Goal: Task Accomplishment & Management: Manage account settings

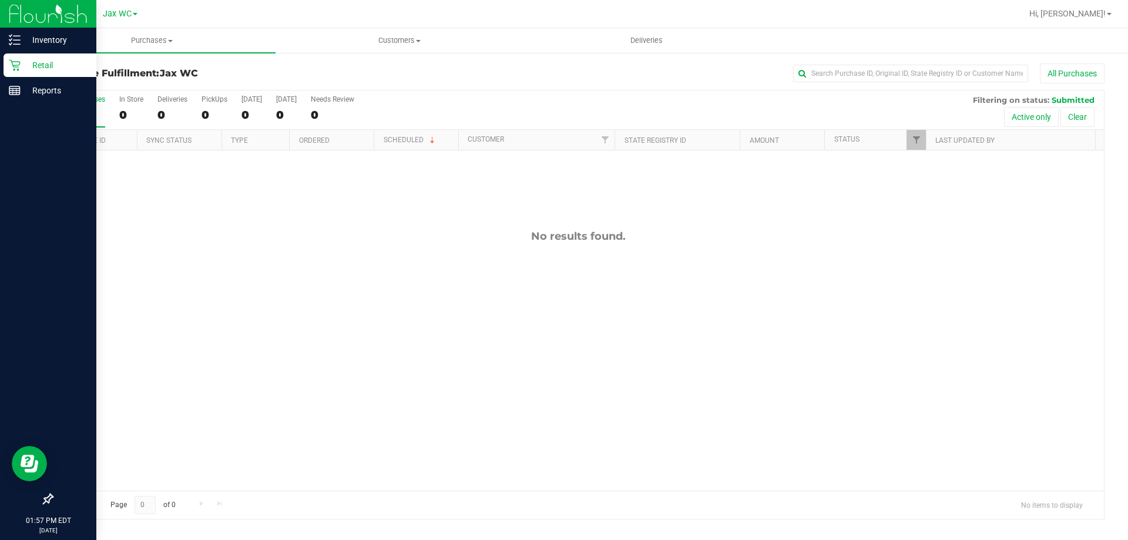
click at [8, 66] on div "Retail" at bounding box center [50, 65] width 93 height 24
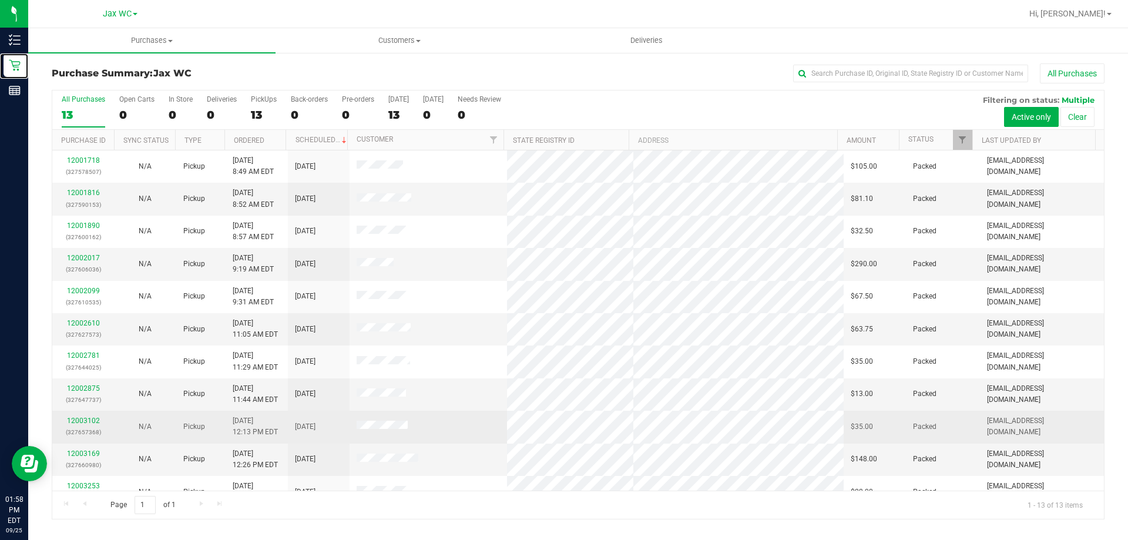
scroll to position [82, 0]
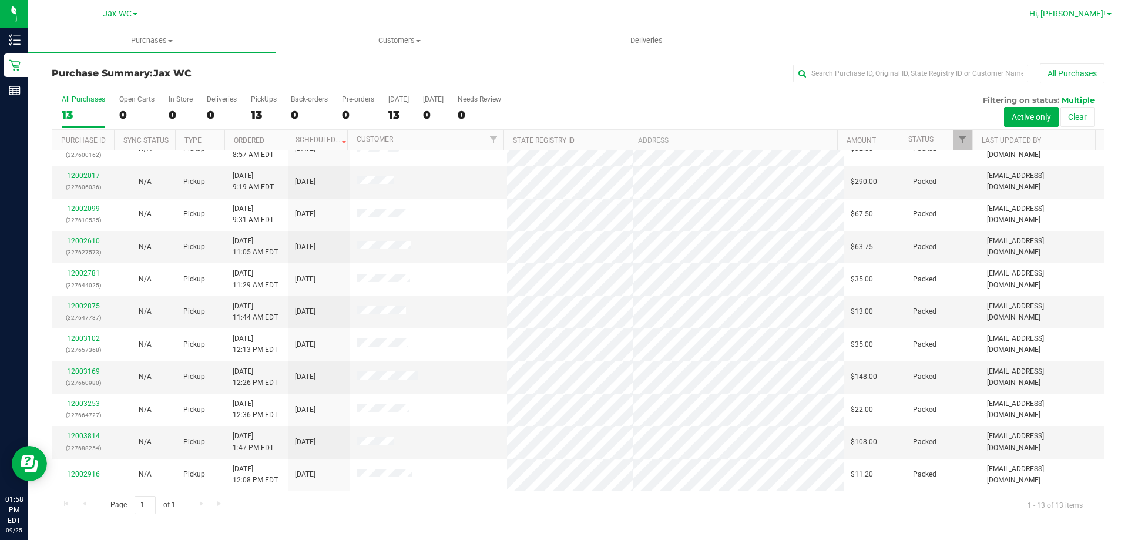
click at [1085, 12] on span "Hi, [PERSON_NAME]!" at bounding box center [1068, 13] width 76 height 9
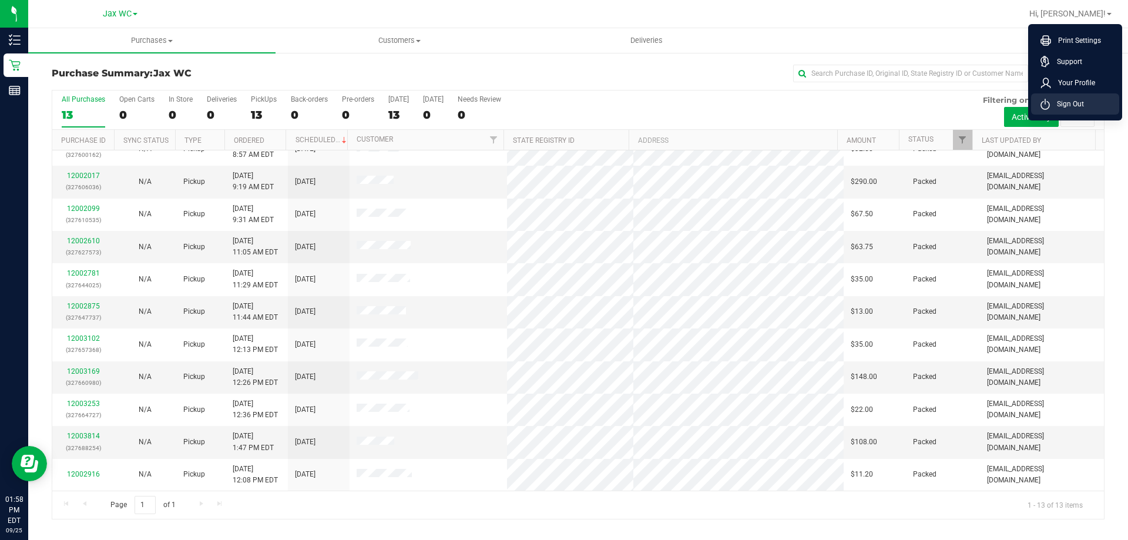
click at [1063, 101] on span "Sign Out" at bounding box center [1067, 104] width 34 height 12
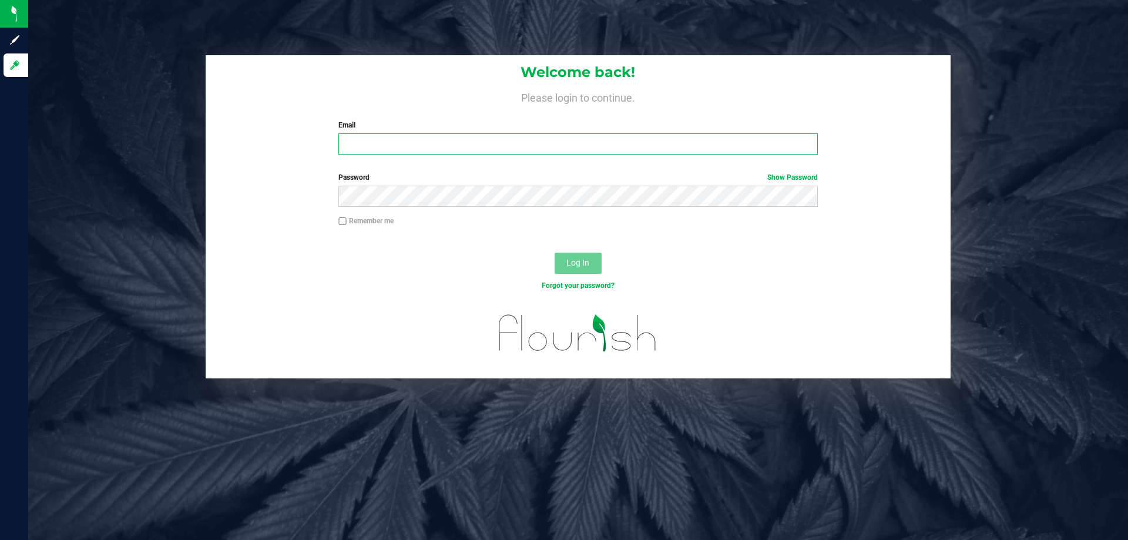
click at [518, 144] on input "Email" at bounding box center [578, 143] width 479 height 21
type input "[EMAIL_ADDRESS][DOMAIN_NAME]"
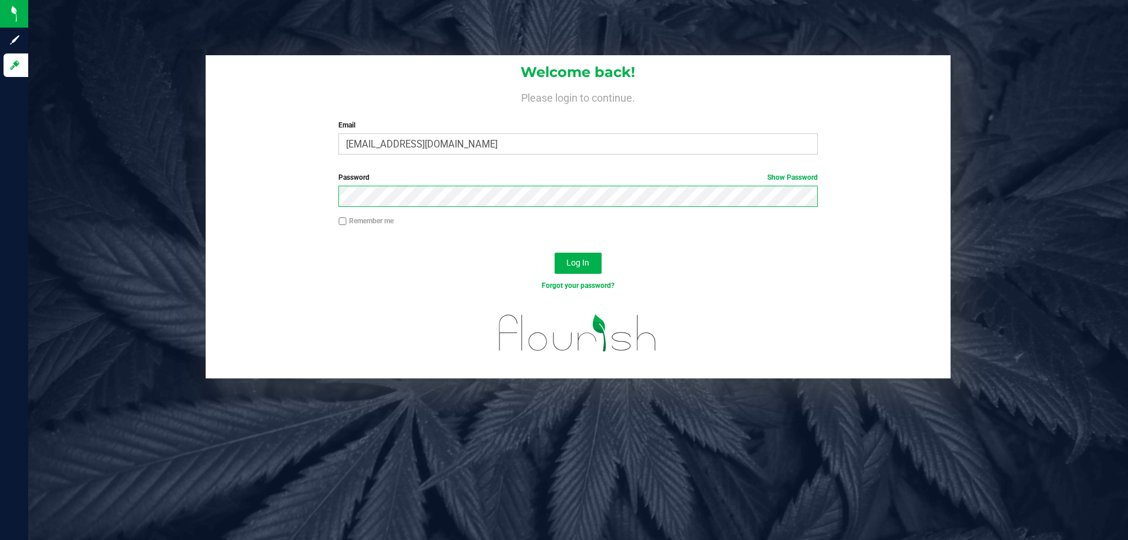
click at [555, 253] on button "Log In" at bounding box center [578, 263] width 47 height 21
